Goal: Information Seeking & Learning: Learn about a topic

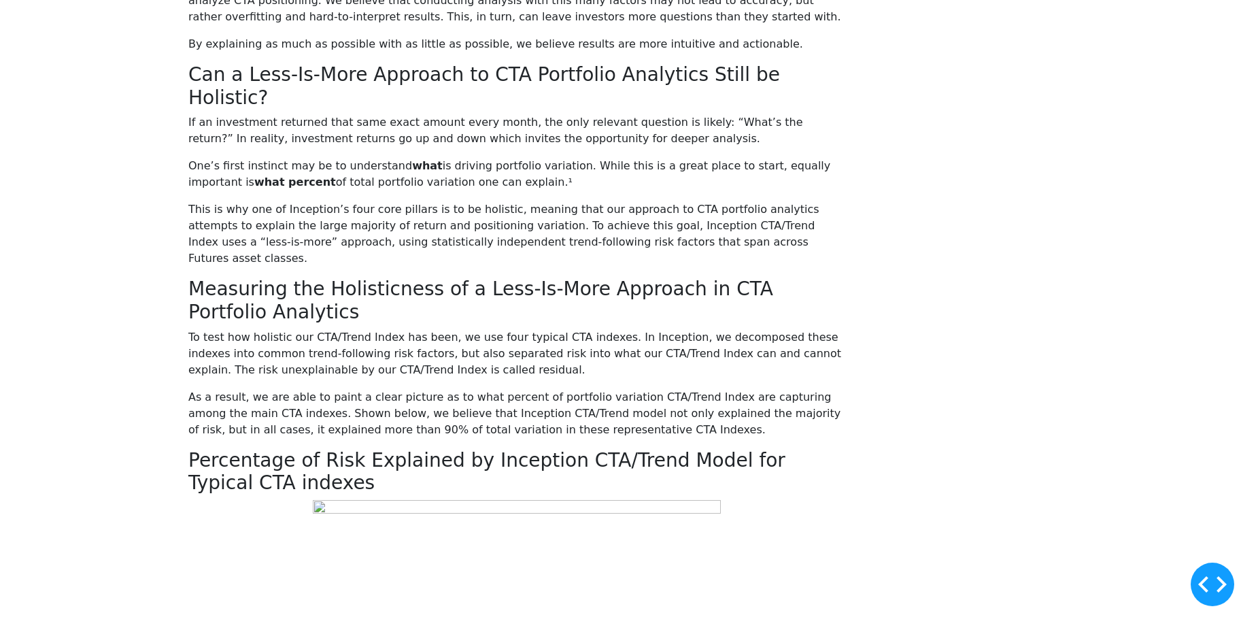
scroll to position [1088, 0]
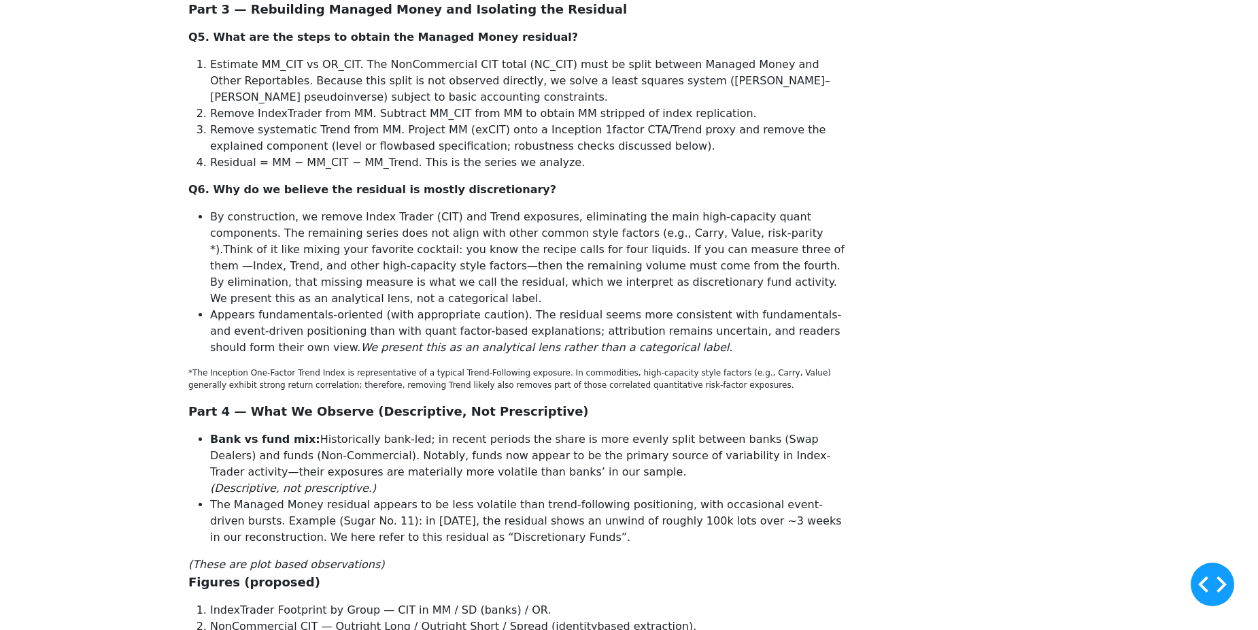
scroll to position [1292, 0]
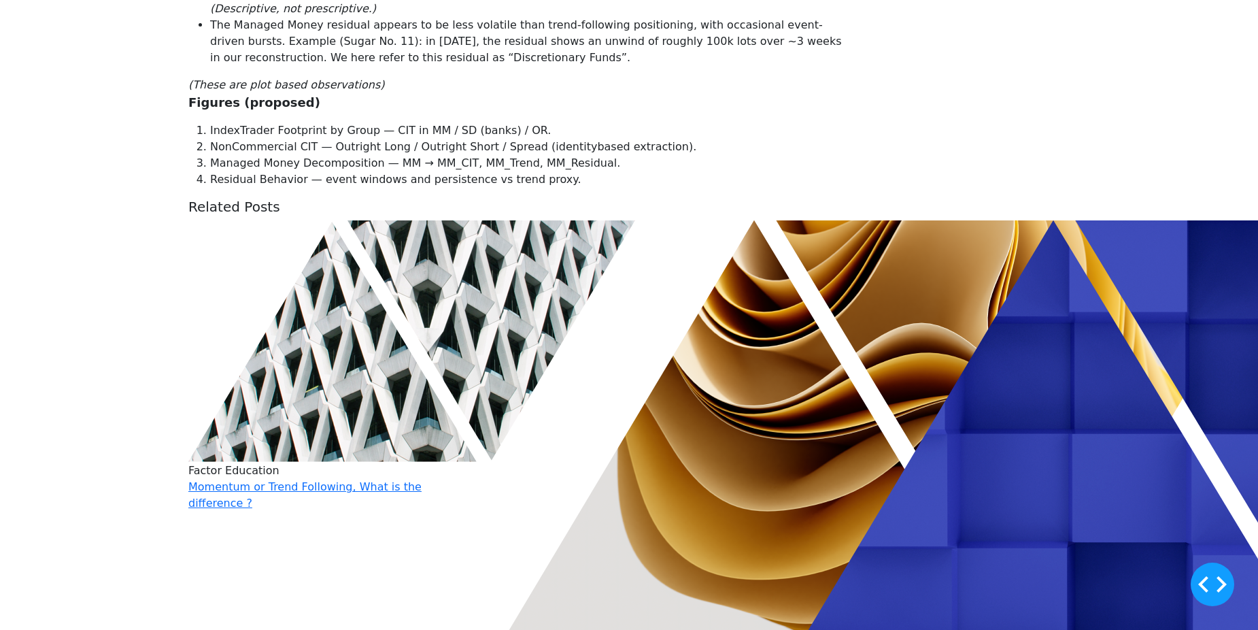
scroll to position [1972, 0]
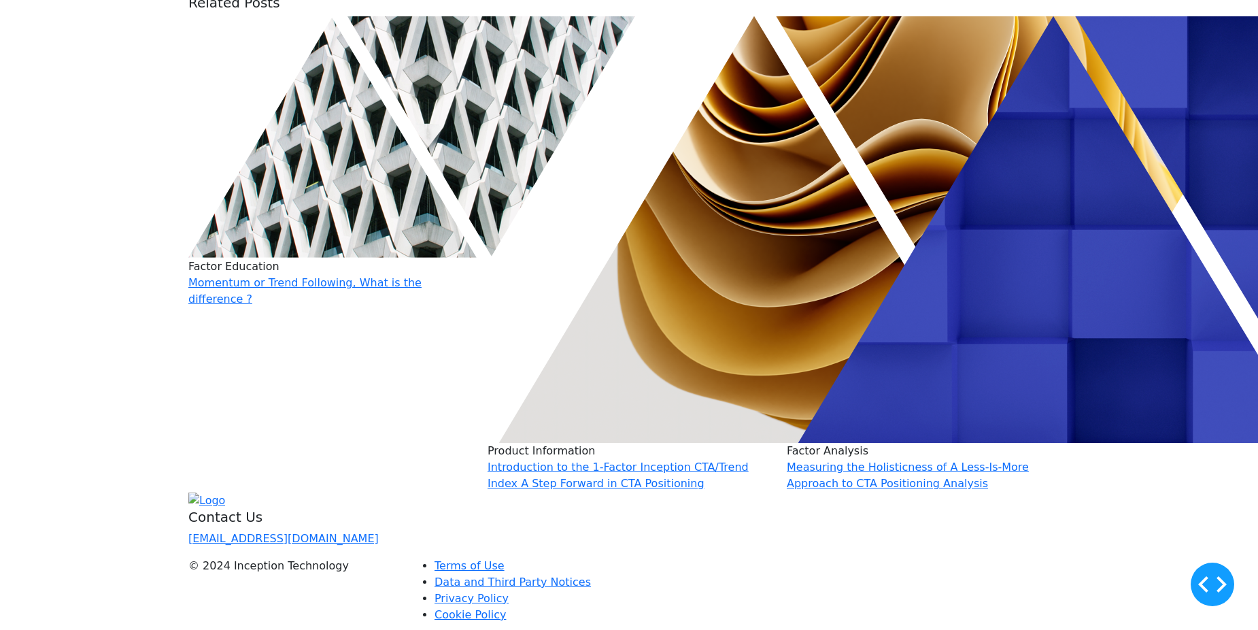
drag, startPoint x: 415, startPoint y: 445, endPoint x: 447, endPoint y: 466, distance: 38.3
drag, startPoint x: 494, startPoint y: 442, endPoint x: 257, endPoint y: 446, distance: 237.3
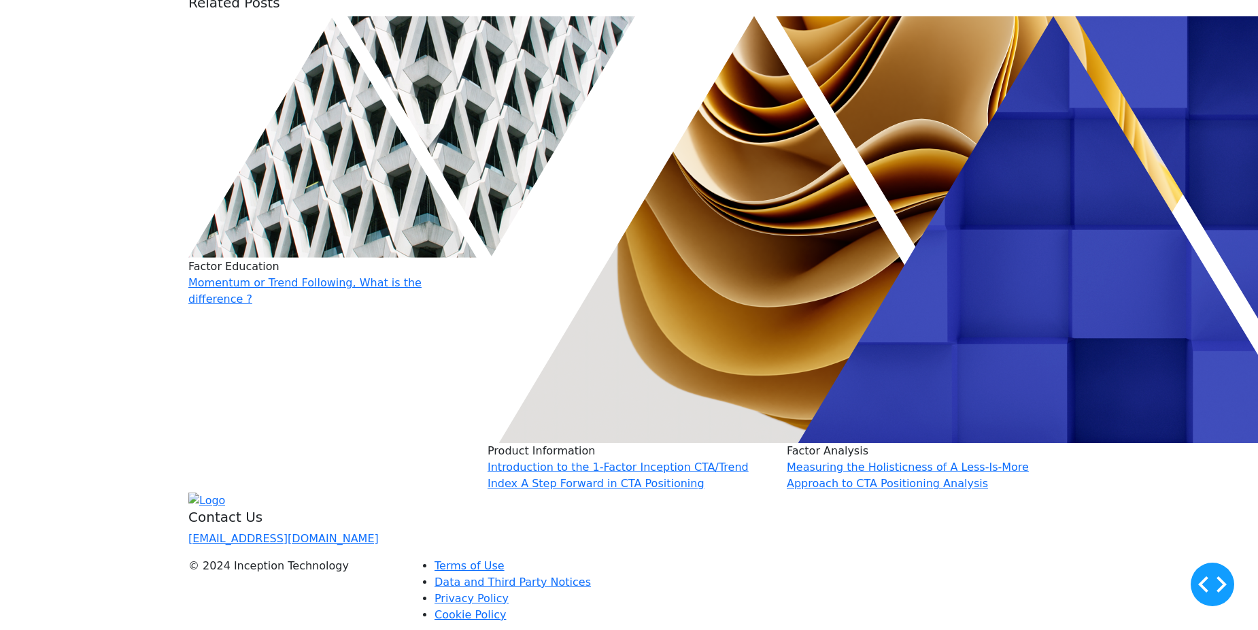
copy em "(These are plot based observations)"
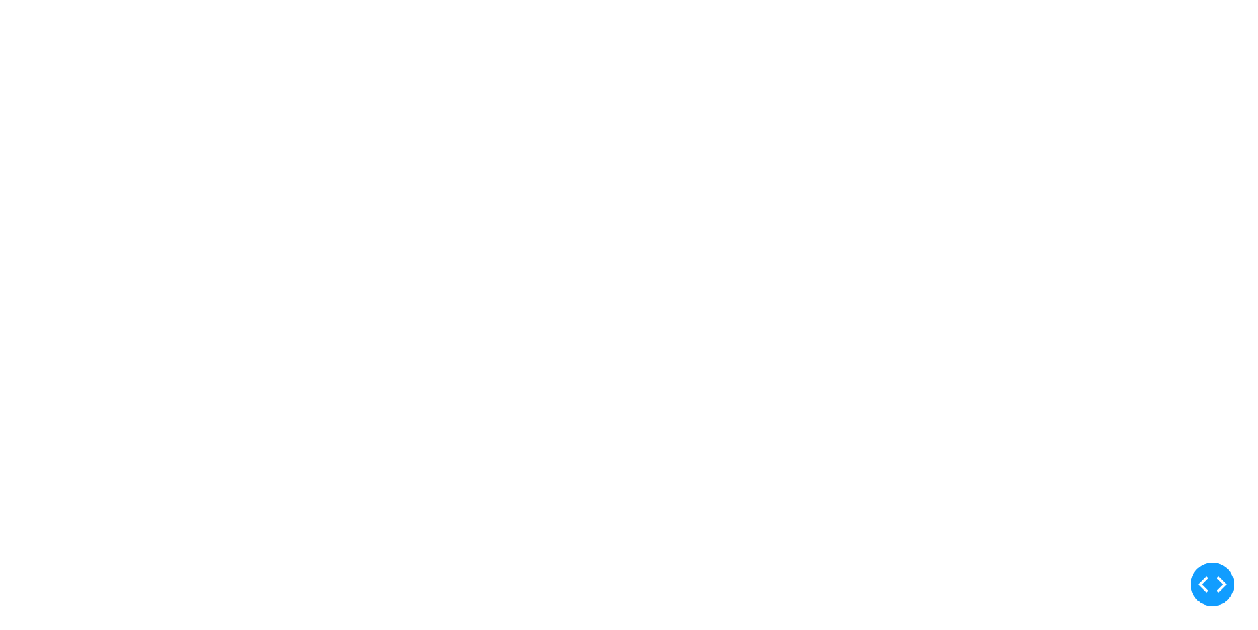
scroll to position [0, 0]
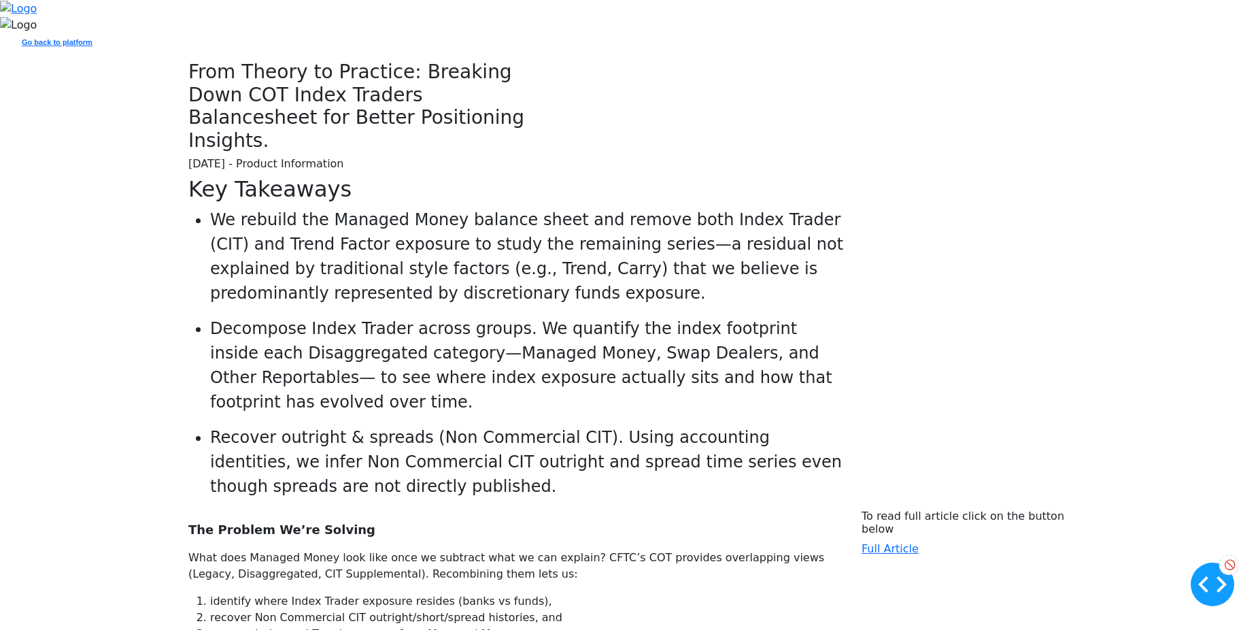
drag, startPoint x: 588, startPoint y: 199, endPoint x: 426, endPoint y: 210, distance: 162.2
click at [426, 152] on span "From Theory to Practice: Breaking Down COT Index Traders Balancesheet for Bette…" at bounding box center [356, 106] width 336 height 91
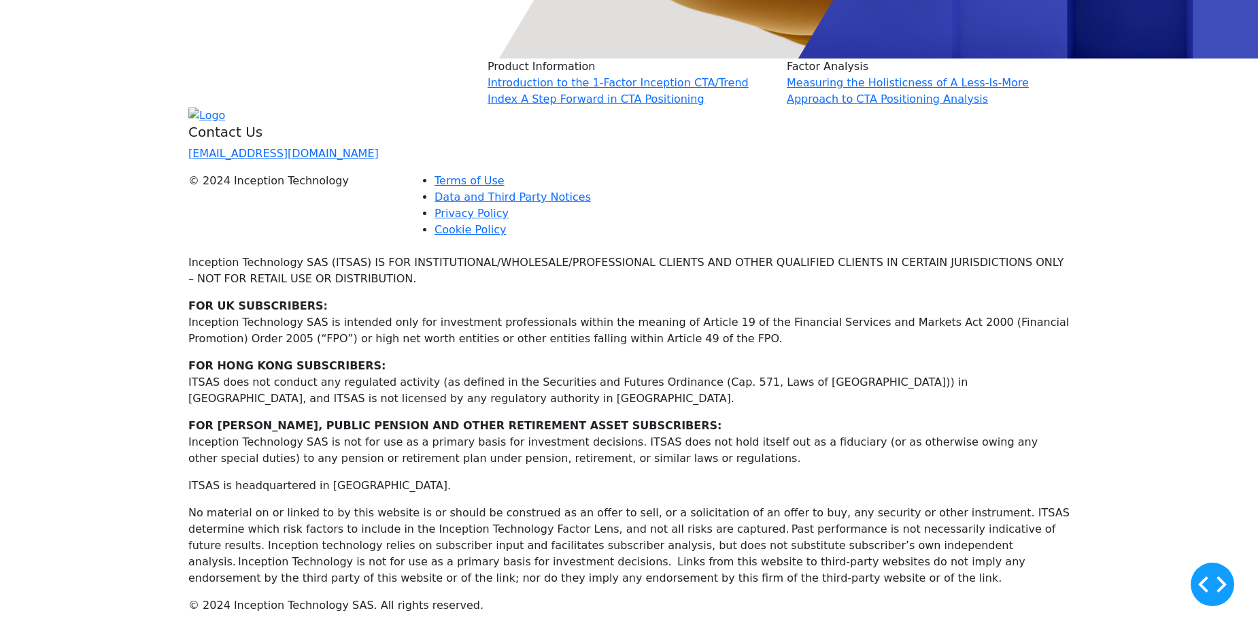
scroll to position [2923, 0]
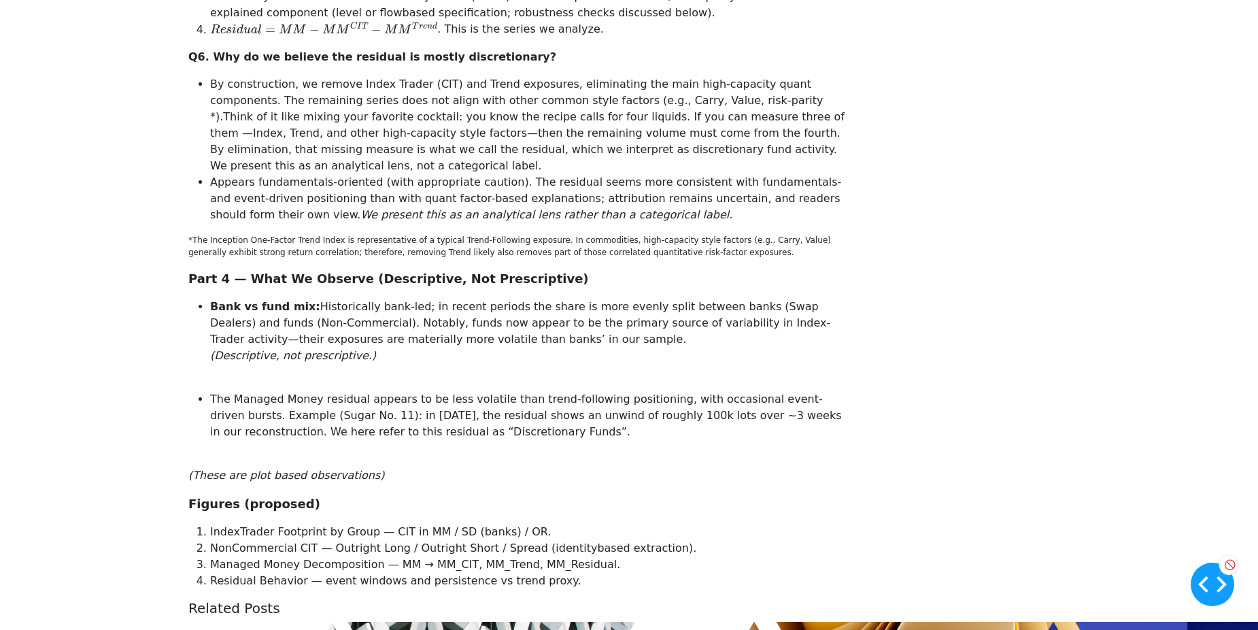
scroll to position [1496, 0]
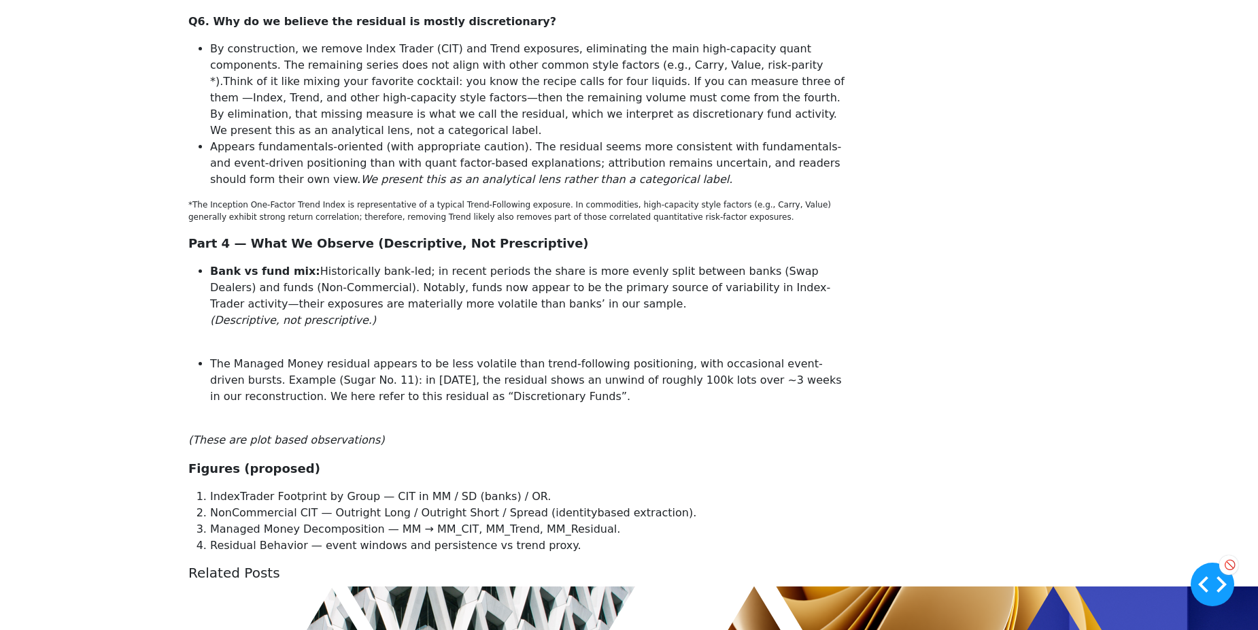
drag, startPoint x: 231, startPoint y: 215, endPoint x: 154, endPoint y: 216, distance: 77.5
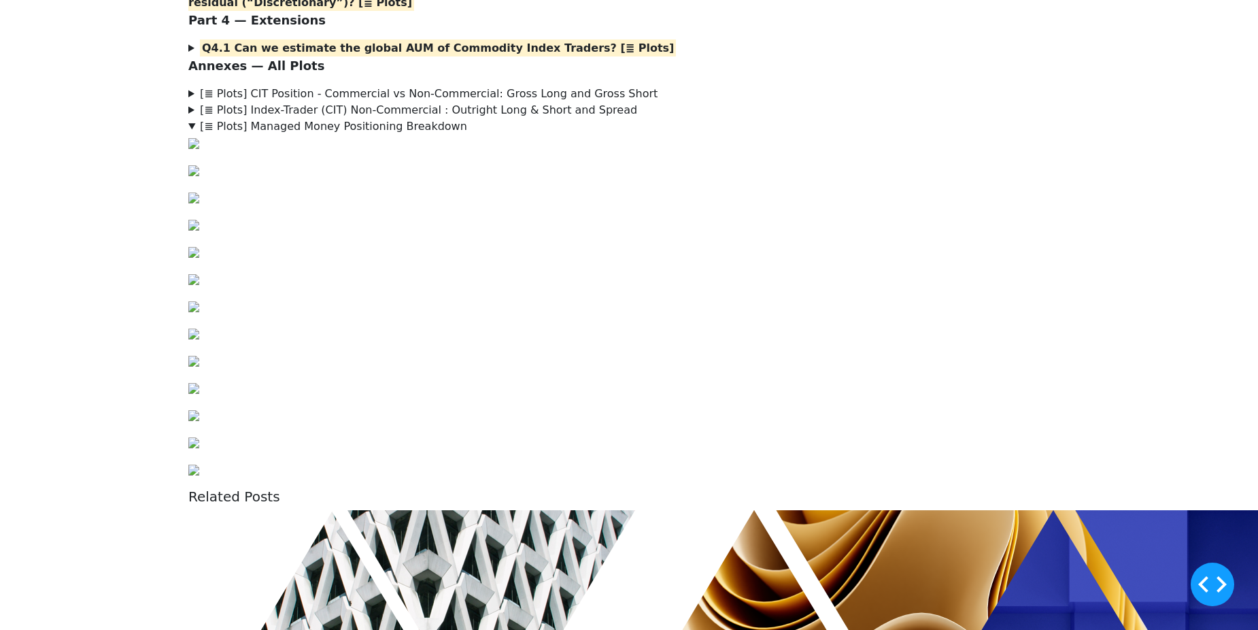
scroll to position [1020, 0]
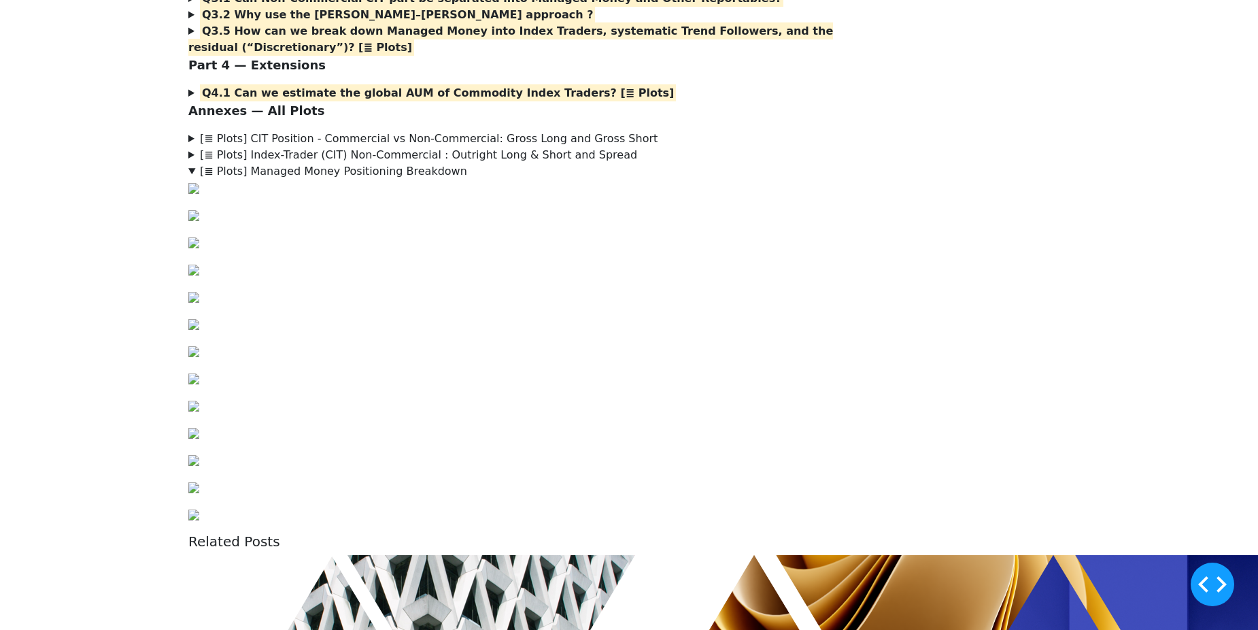
scroll to position [1292, 0]
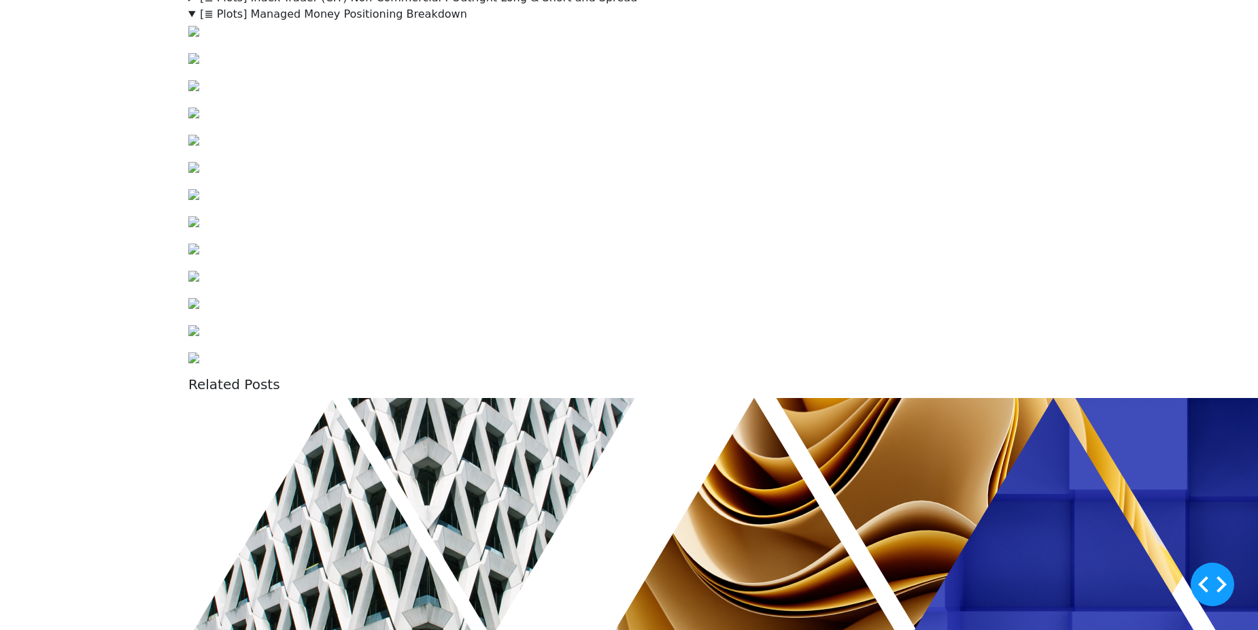
scroll to position [1564, 0]
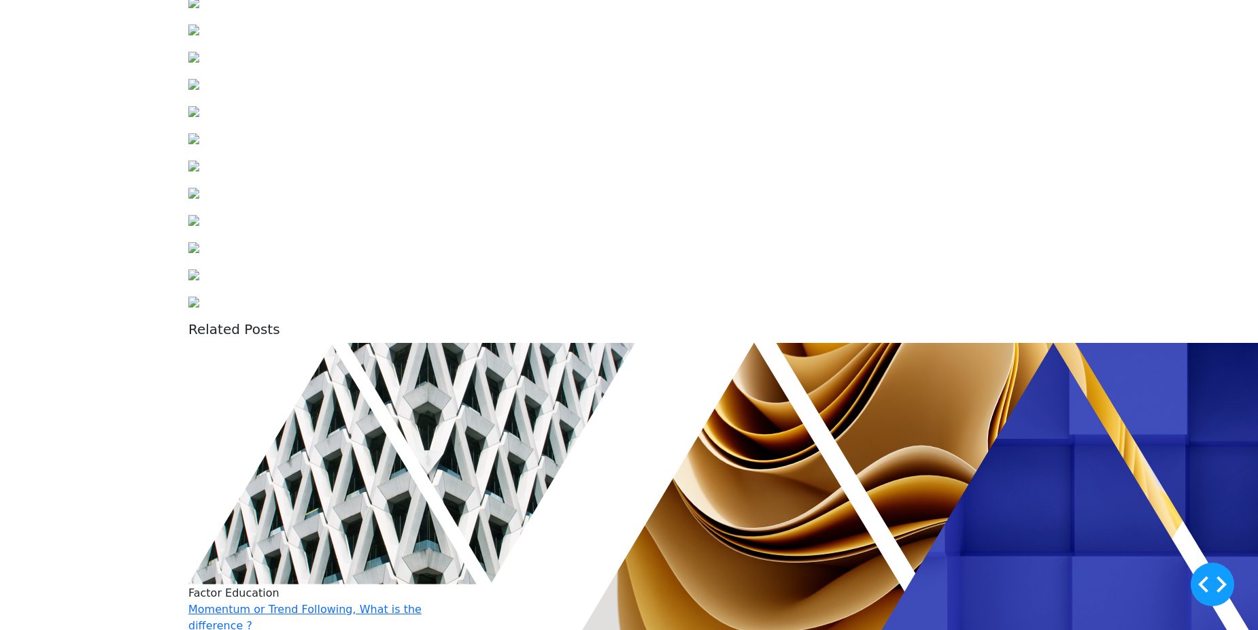
scroll to position [1700, 0]
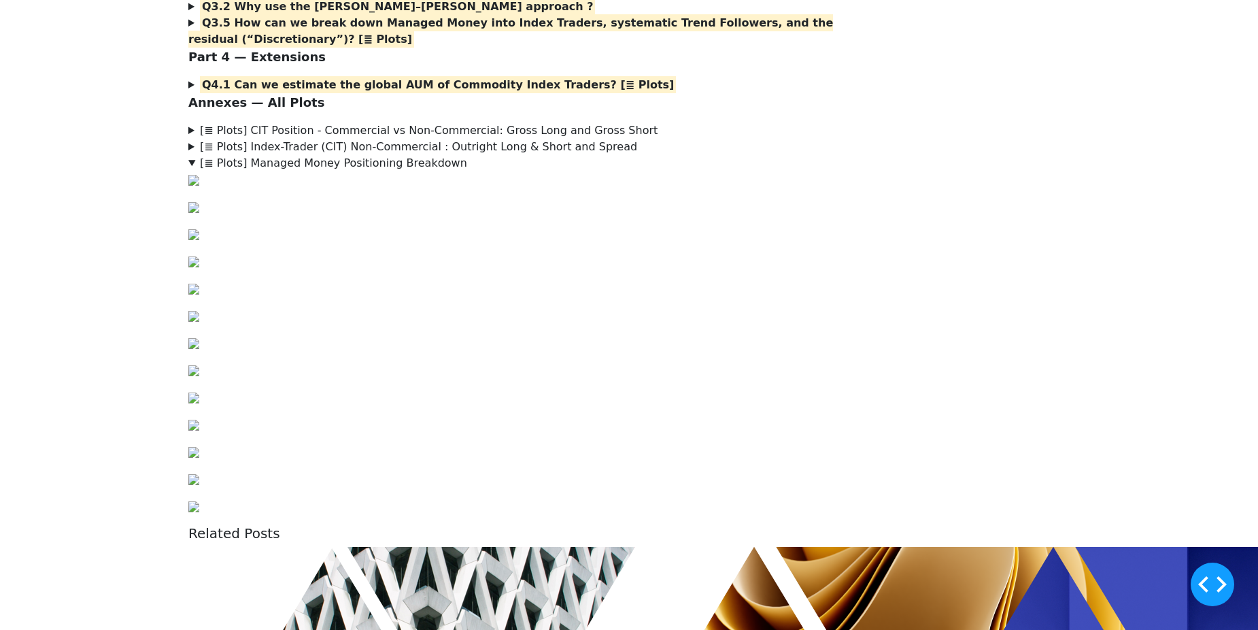
scroll to position [1972, 0]
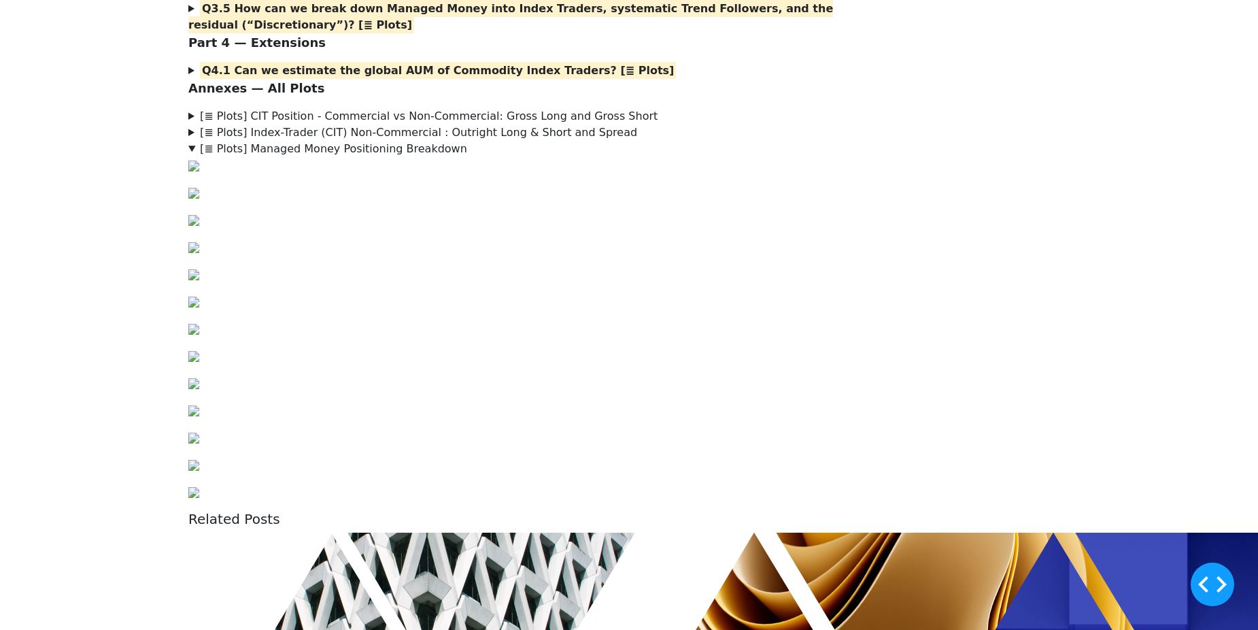
drag, startPoint x: 351, startPoint y: 296, endPoint x: 586, endPoint y: 296, distance: 235.2
drag, startPoint x: 586, startPoint y: 296, endPoint x: 597, endPoint y: 294, distance: 11.0
copy p "is the Non-Commercial portion attributable"
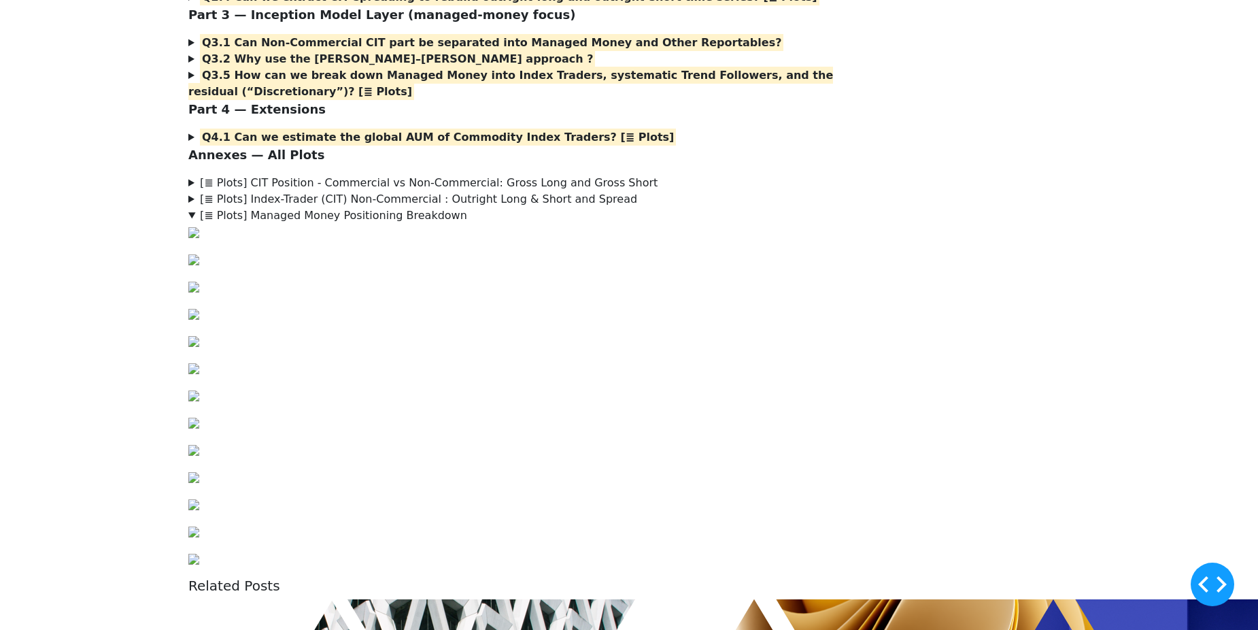
scroll to position [1904, 0]
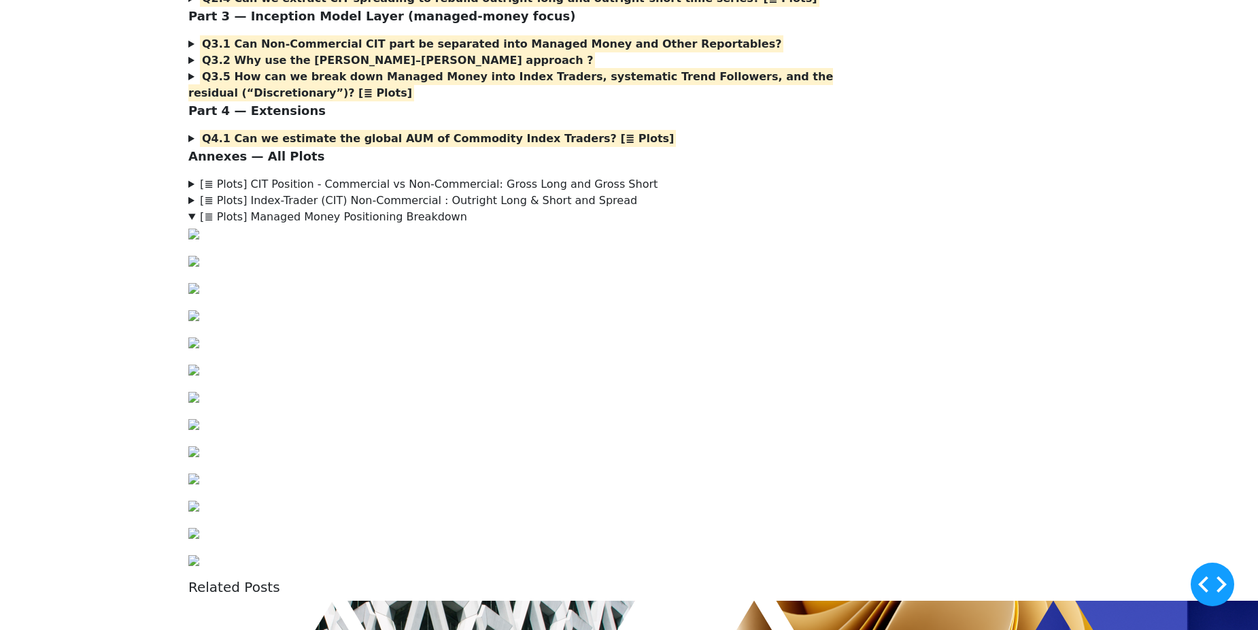
drag, startPoint x: 331, startPoint y: 324, endPoint x: 275, endPoint y: 324, distance: 55.8
copy p "Where:"
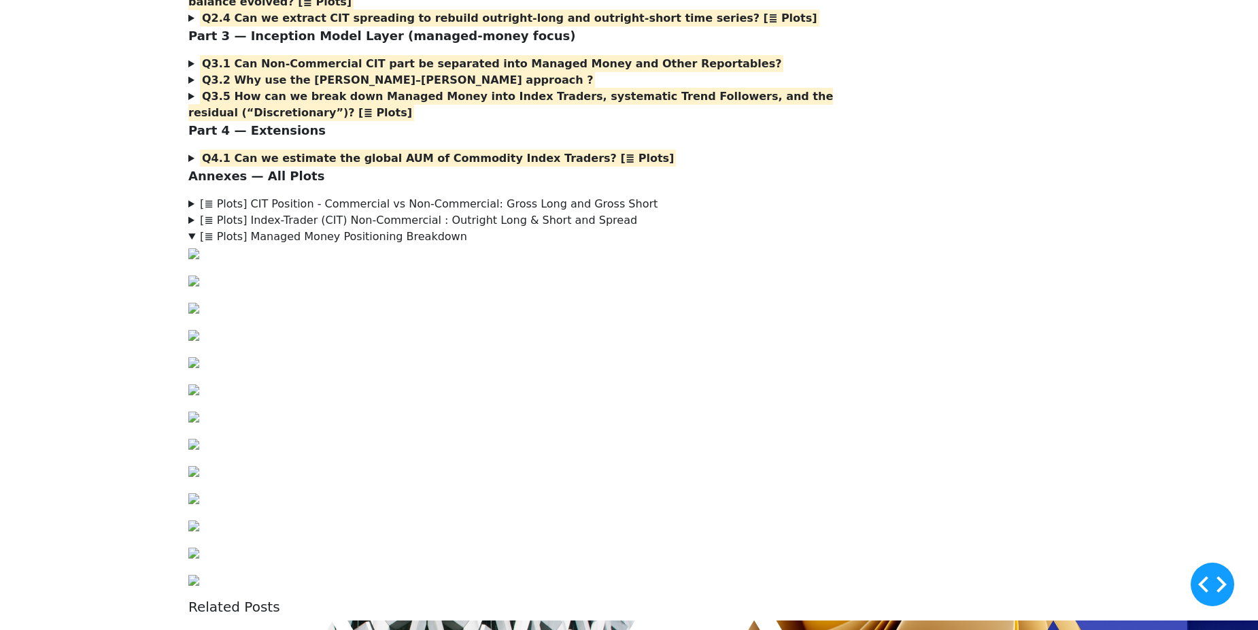
scroll to position [1020, 0]
